Goal: Navigation & Orientation: Find specific page/section

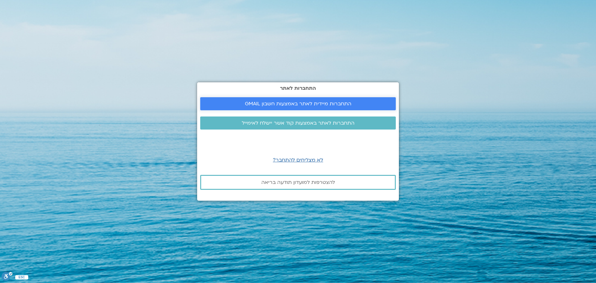
click at [319, 102] on span "התחברות מיידית לאתר באמצעות חשבון GMAIL" at bounding box center [298, 104] width 106 height 6
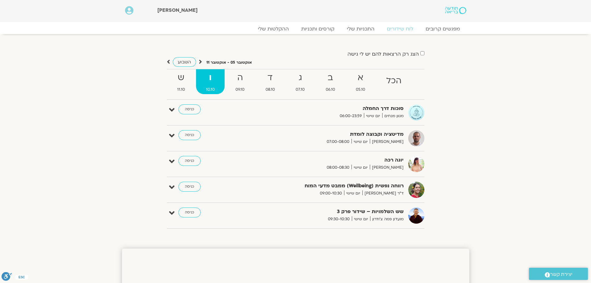
click at [183, 130] on div "סוכות דרך החמלה מגוון מנחים יום שישי 06:00-23:59 כניסה עריכה דף המפגש מדיטציה ו…" at bounding box center [295, 166] width 257 height 124
click at [183, 131] on link "כניסה" at bounding box center [189, 135] width 22 height 10
